Goal: Book appointment/travel/reservation

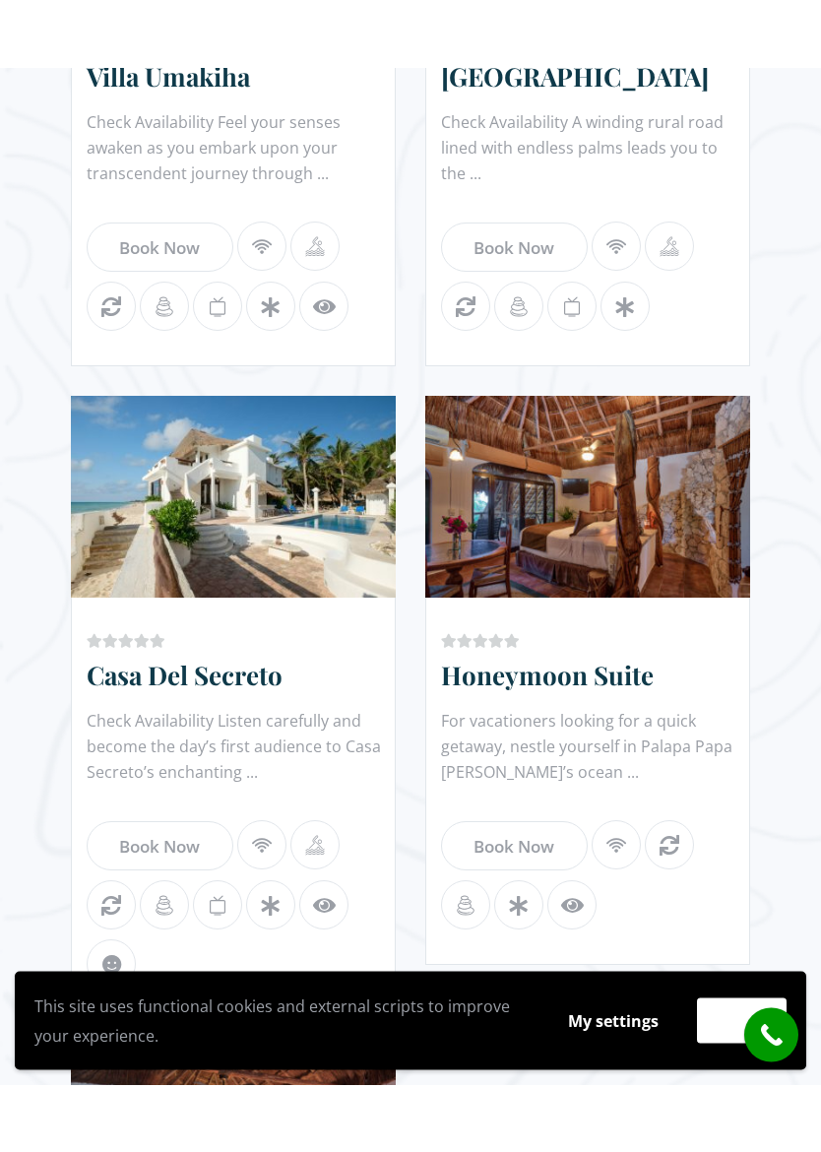
scroll to position [2208, 0]
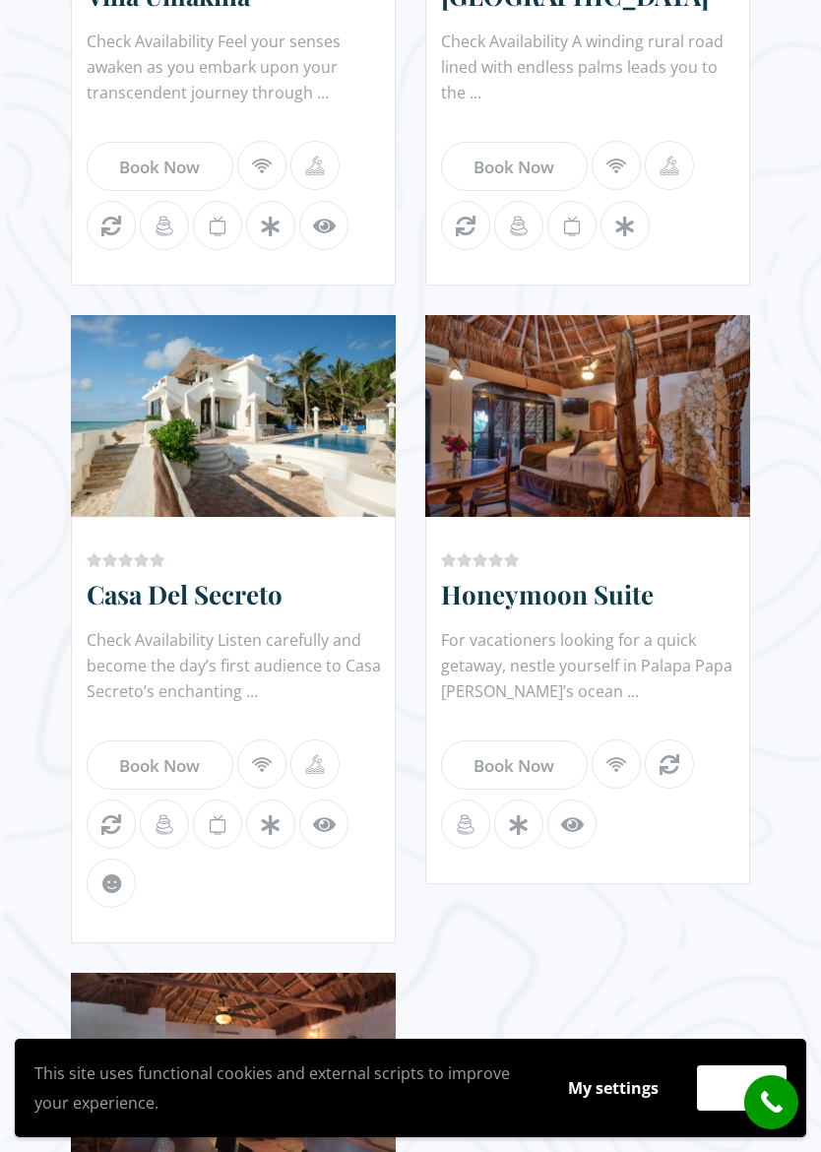
click at [547, 769] on link "Book Now" at bounding box center [514, 764] width 147 height 49
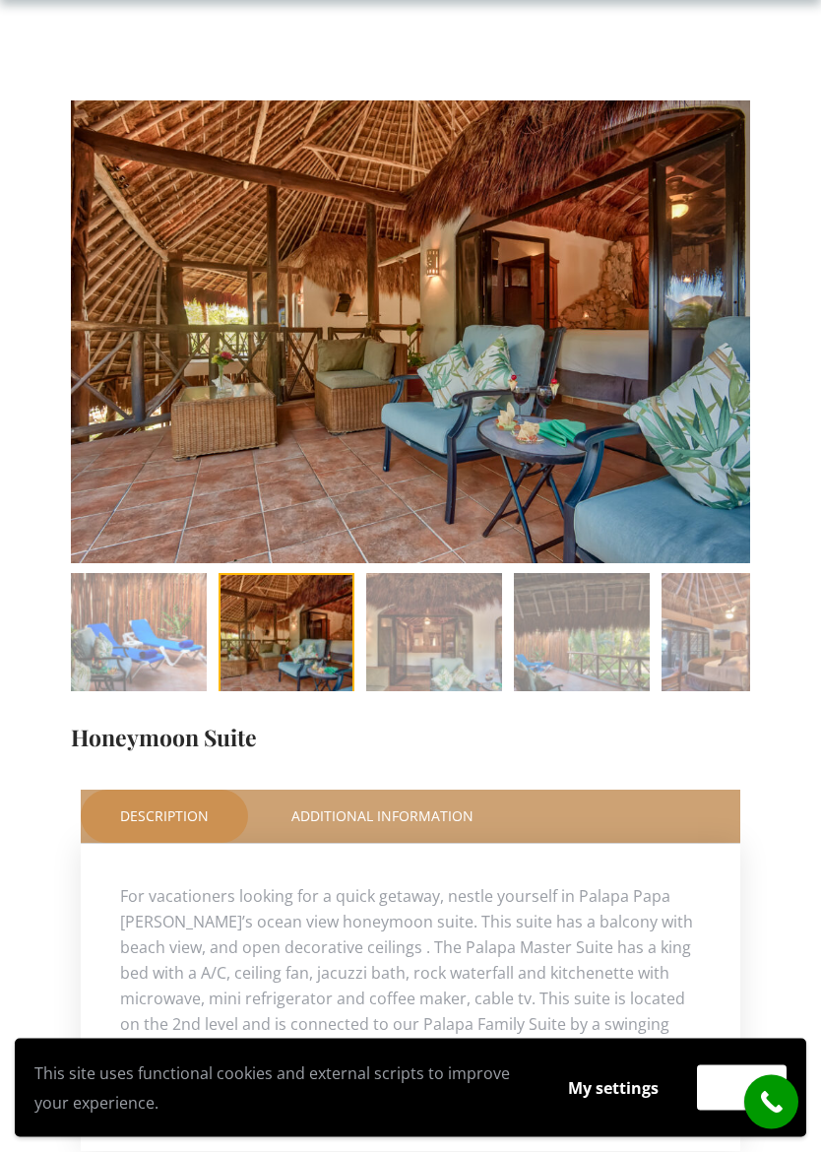
scroll to position [216, 0]
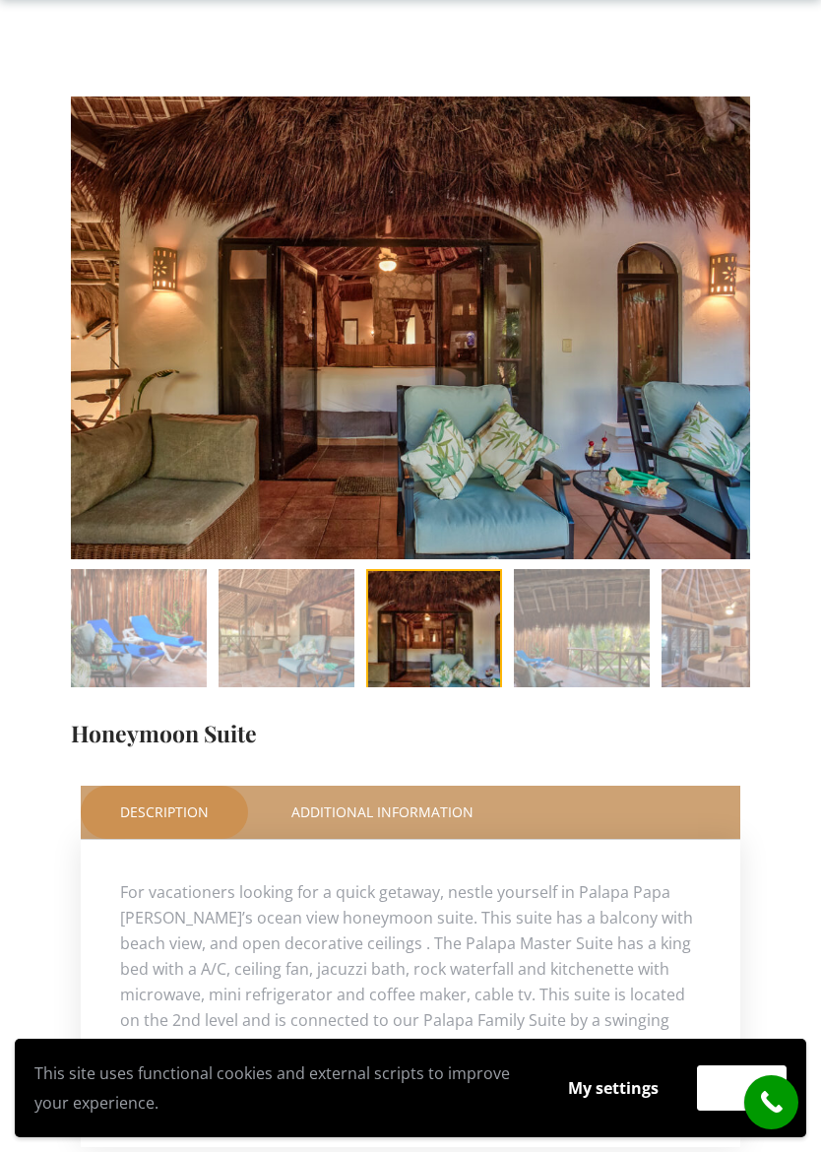
click at [587, 636] on img at bounding box center [582, 637] width 136 height 136
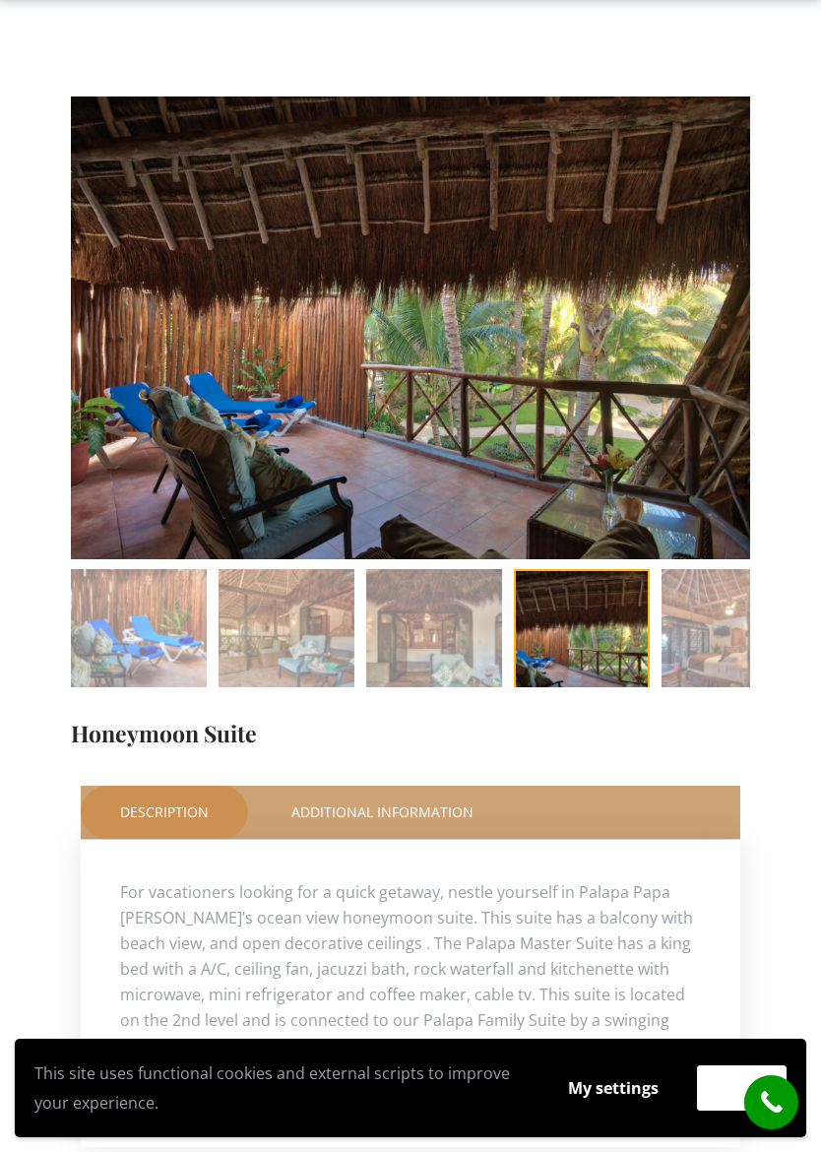
click at [721, 635] on div at bounding box center [724, 627] width 30 height 39
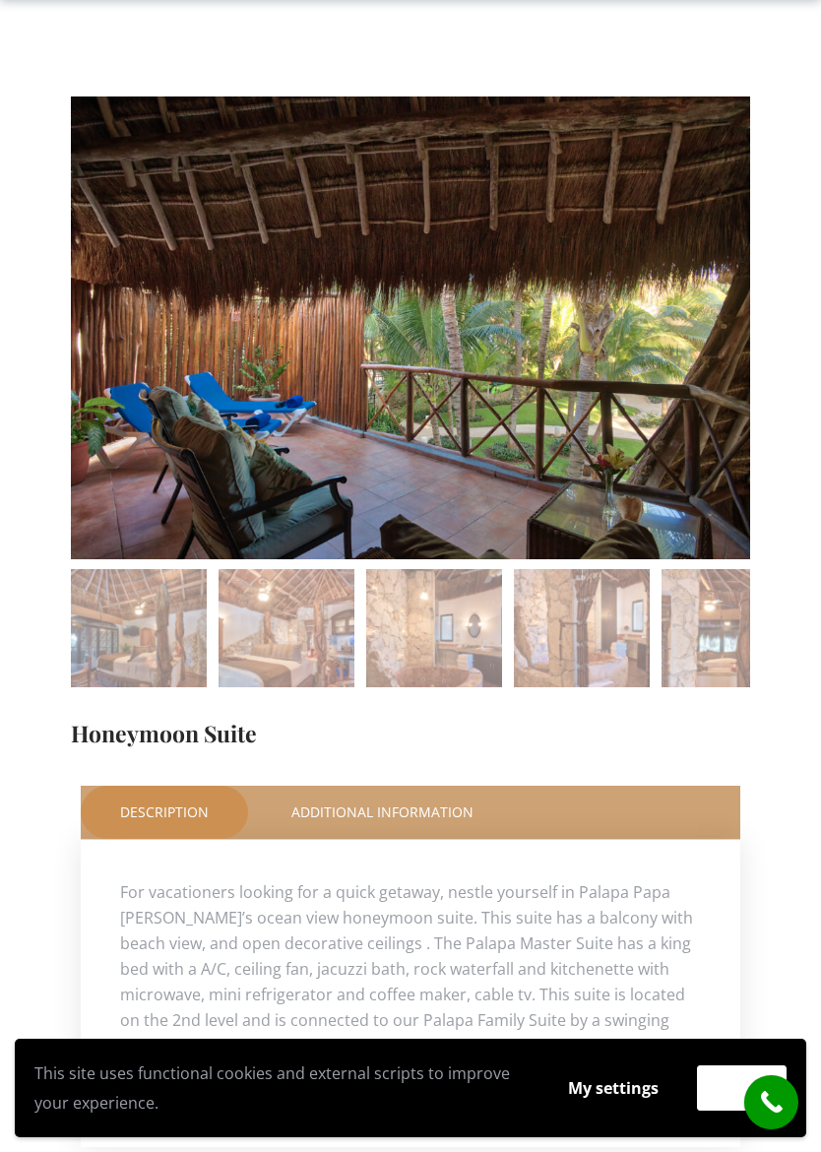
click at [184, 651] on img at bounding box center [139, 637] width 136 height 136
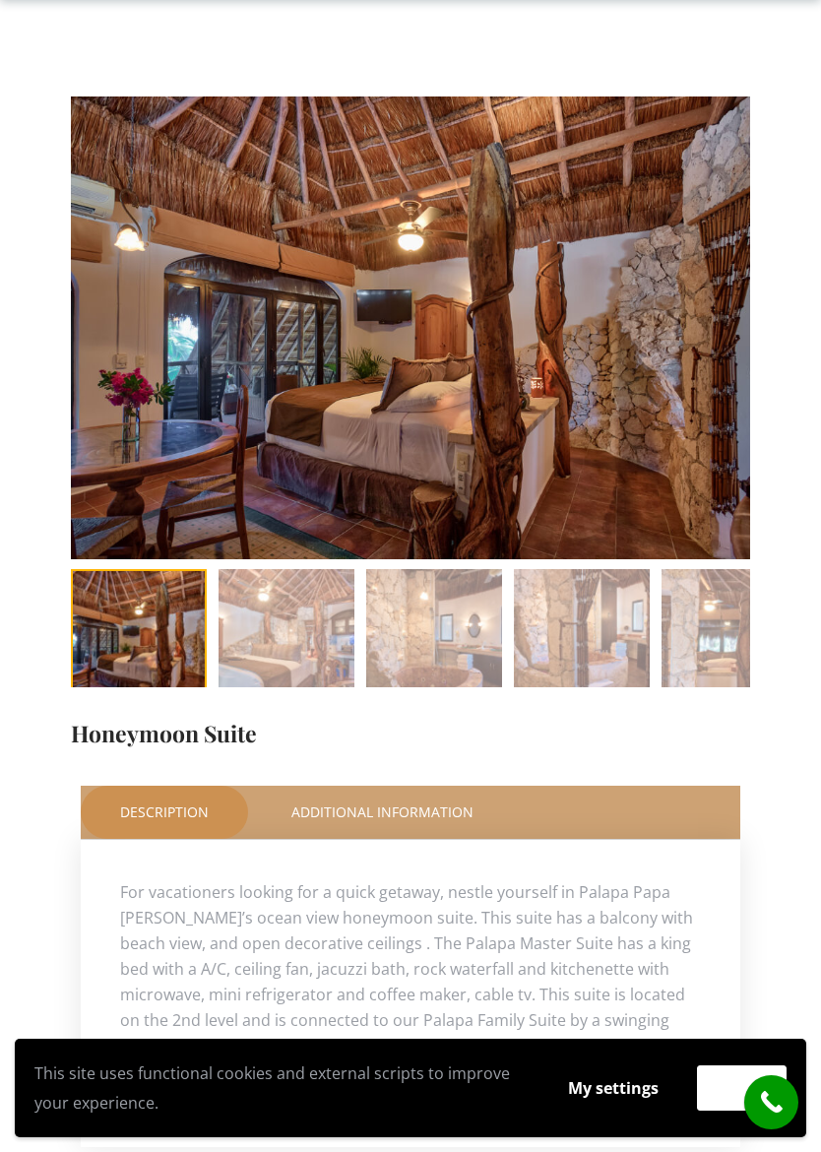
click at [313, 643] on img at bounding box center [287, 637] width 136 height 136
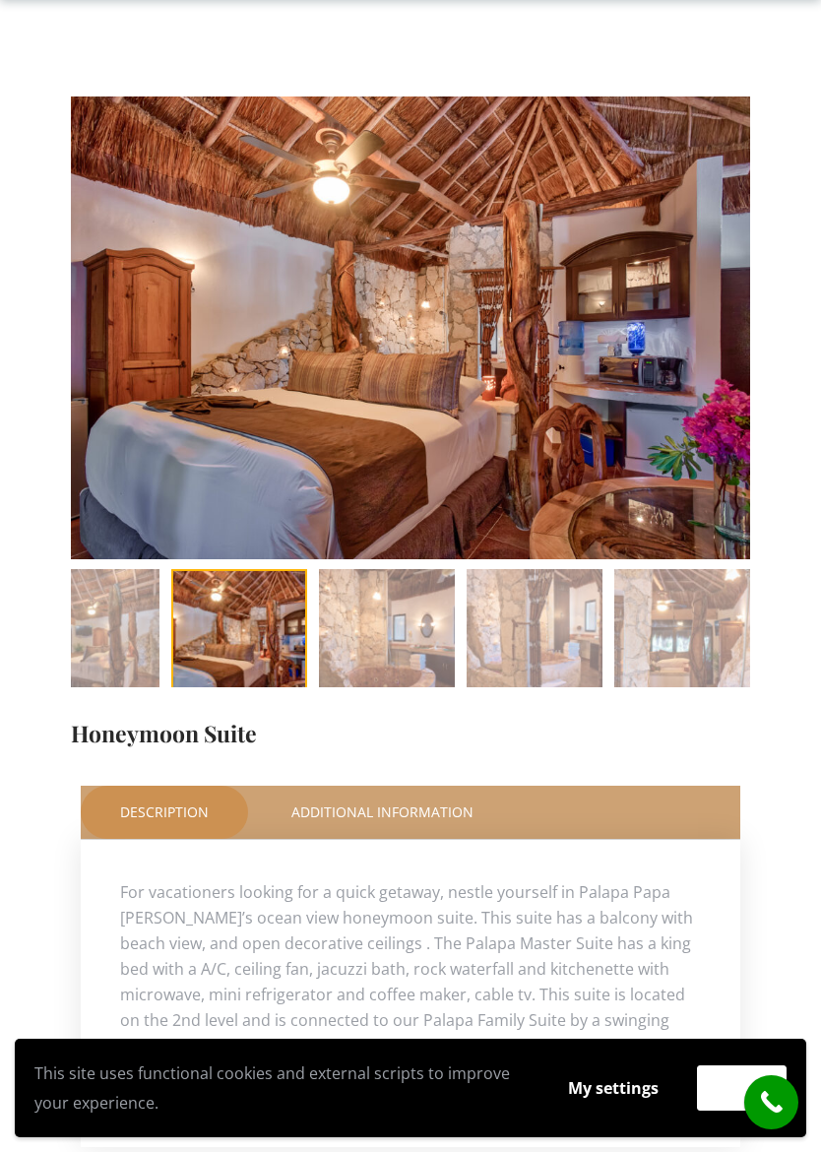
click at [415, 632] on img at bounding box center [387, 637] width 136 height 136
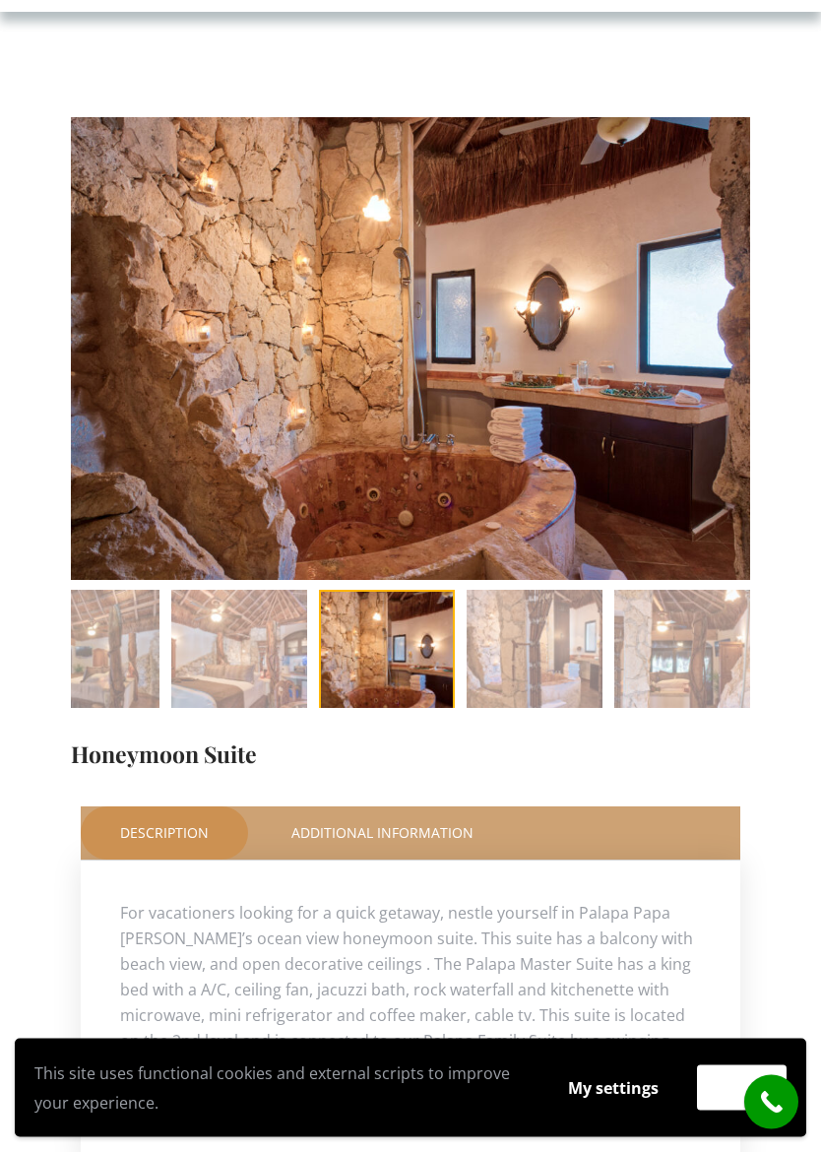
scroll to position [195, 0]
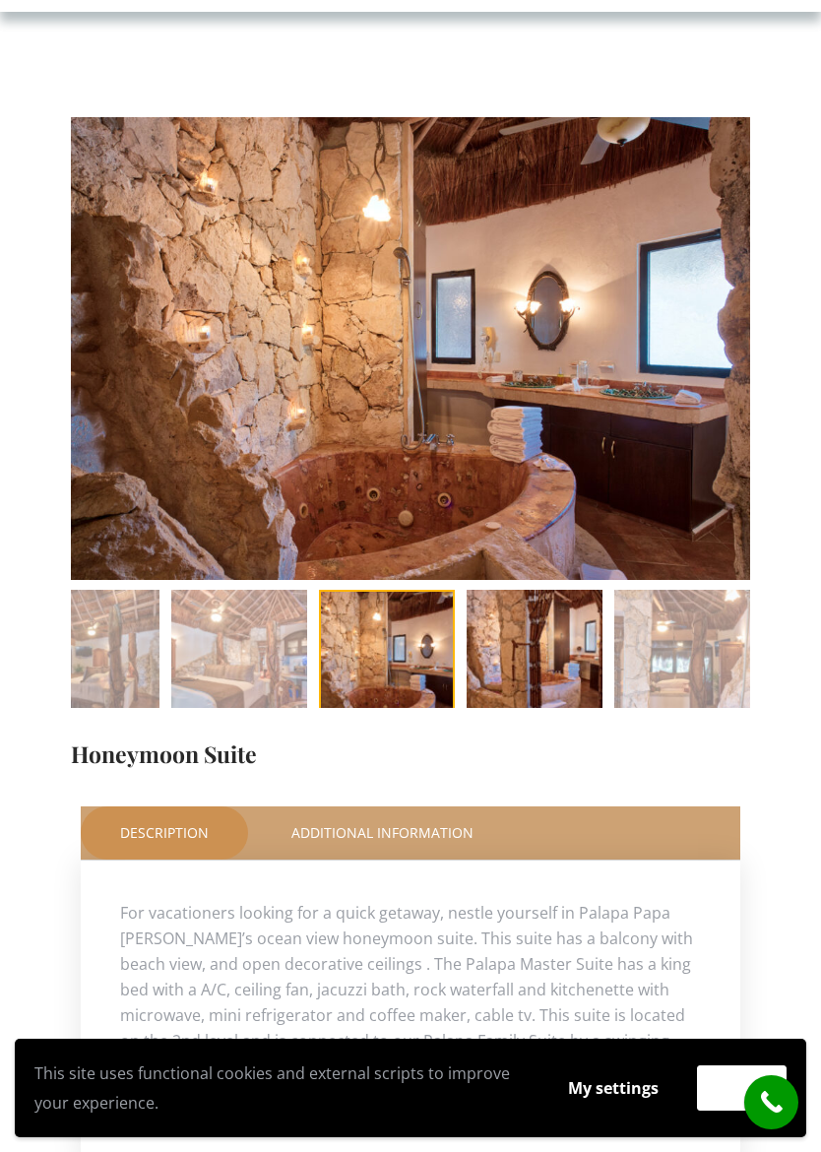
click at [545, 652] on img at bounding box center [535, 658] width 136 height 136
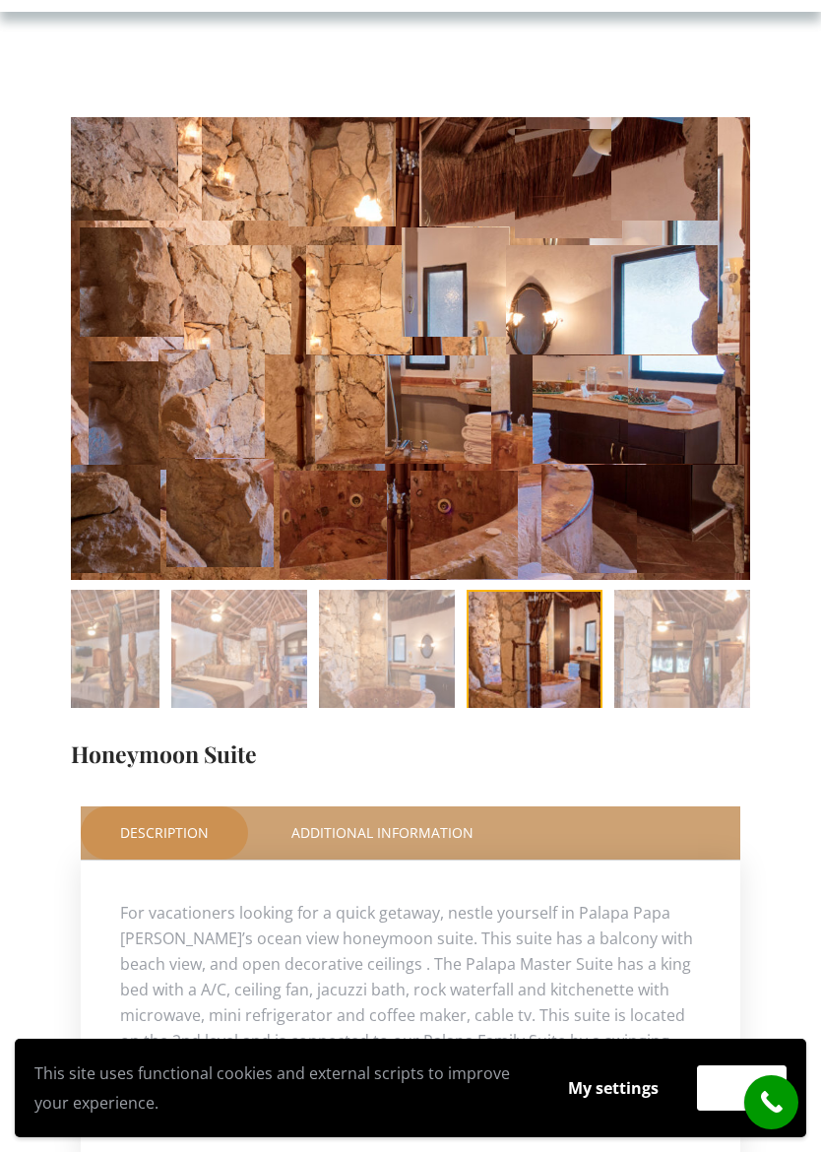
click at [549, 659] on li at bounding box center [535, 658] width 148 height 136
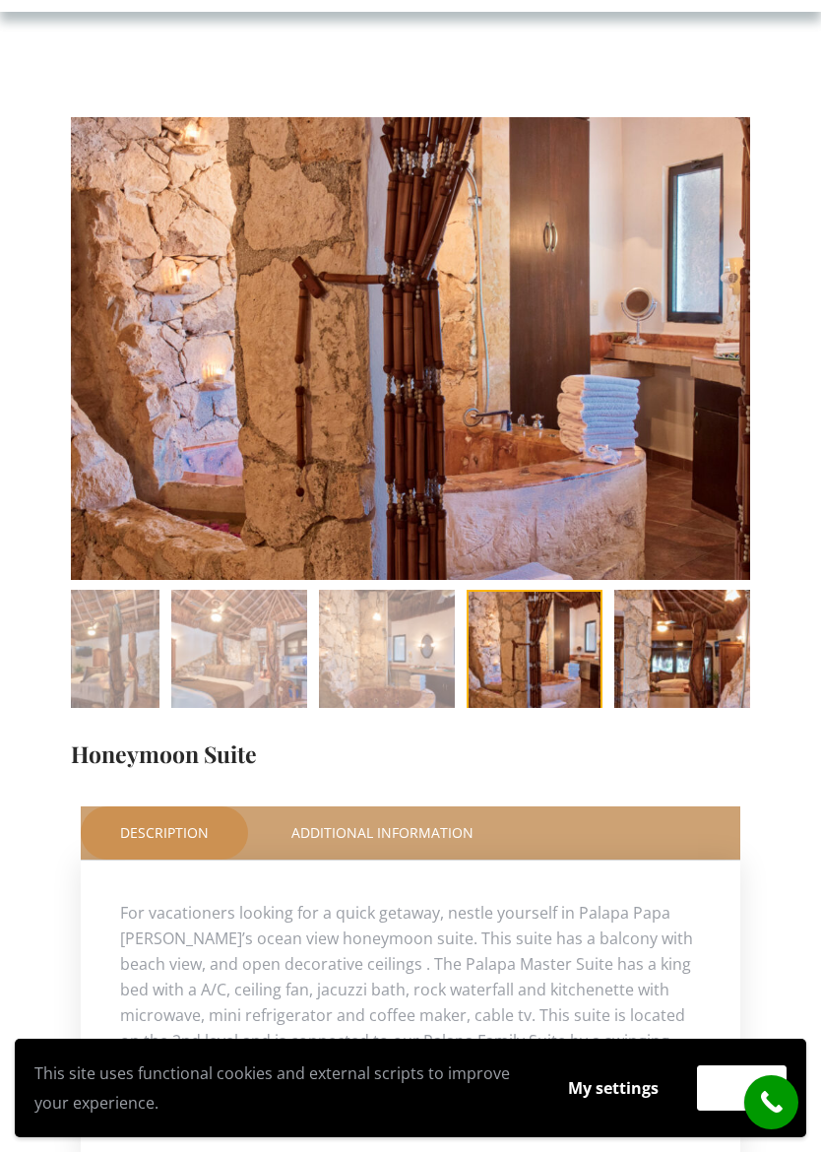
click at [689, 656] on img at bounding box center [682, 658] width 136 height 136
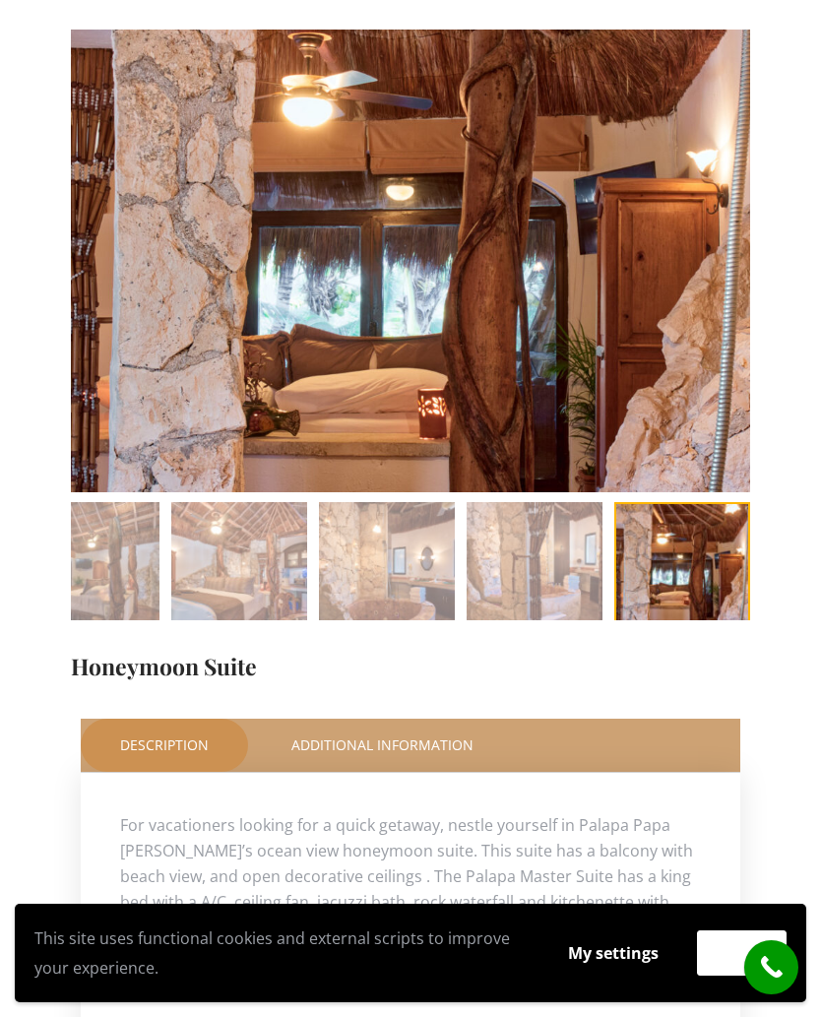
scroll to position [0, 0]
